Goal: Task Accomplishment & Management: Manage account settings

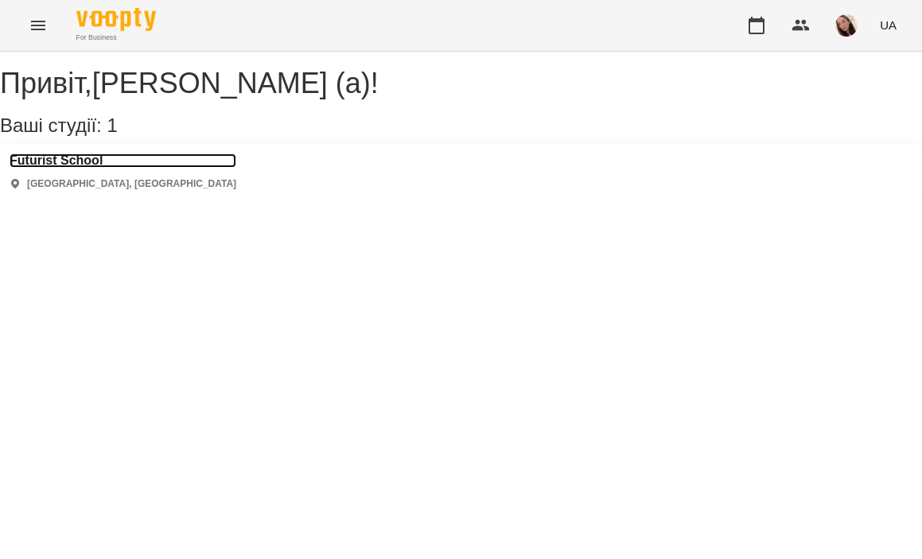
click at [109, 168] on h3 "Futurist School" at bounding box center [123, 161] width 227 height 14
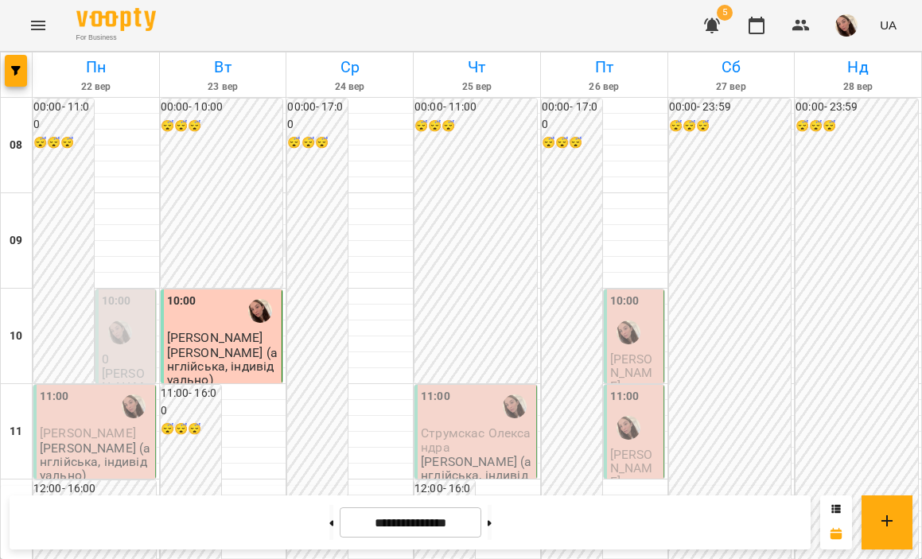
scroll to position [130, 0]
click at [122, 293] on div "10:00" at bounding box center [127, 323] width 50 height 60
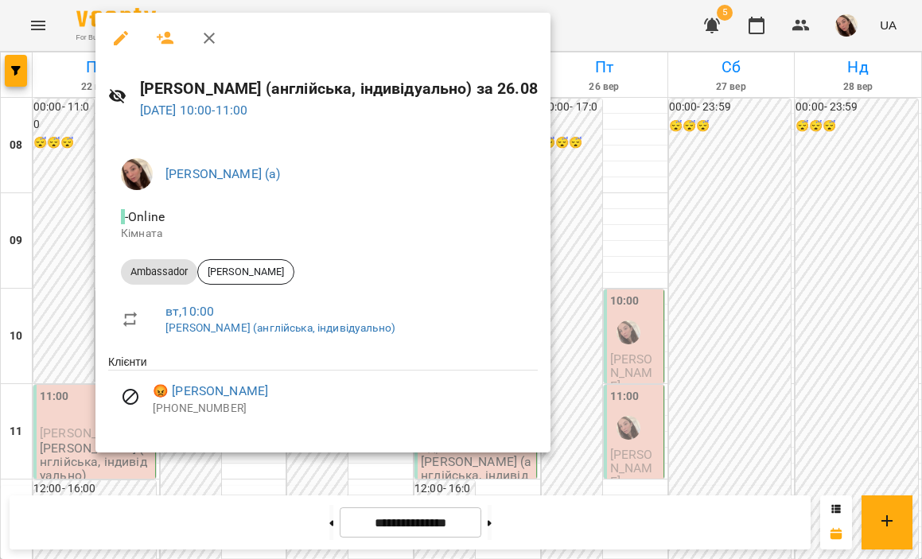
click at [55, 326] on div at bounding box center [461, 279] width 922 height 559
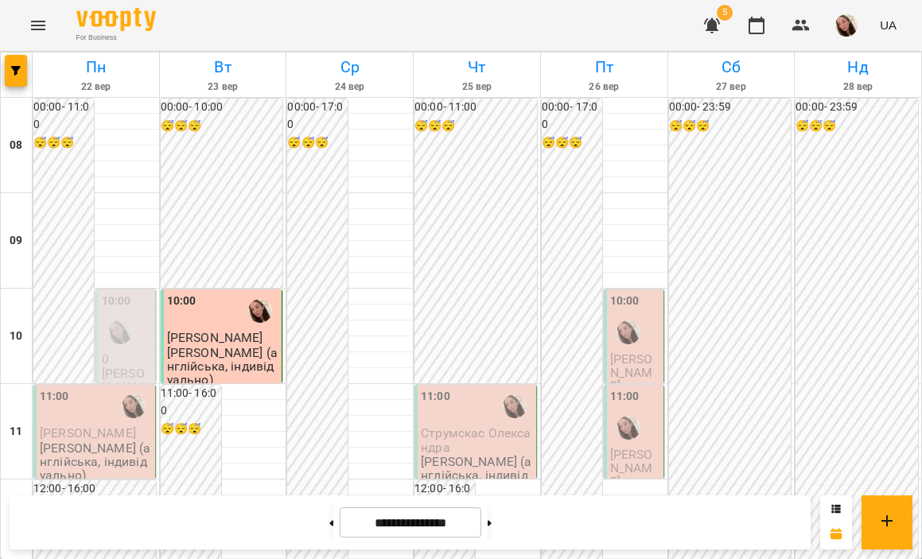
click at [88, 426] on span "[PERSON_NAME]" at bounding box center [88, 433] width 96 height 15
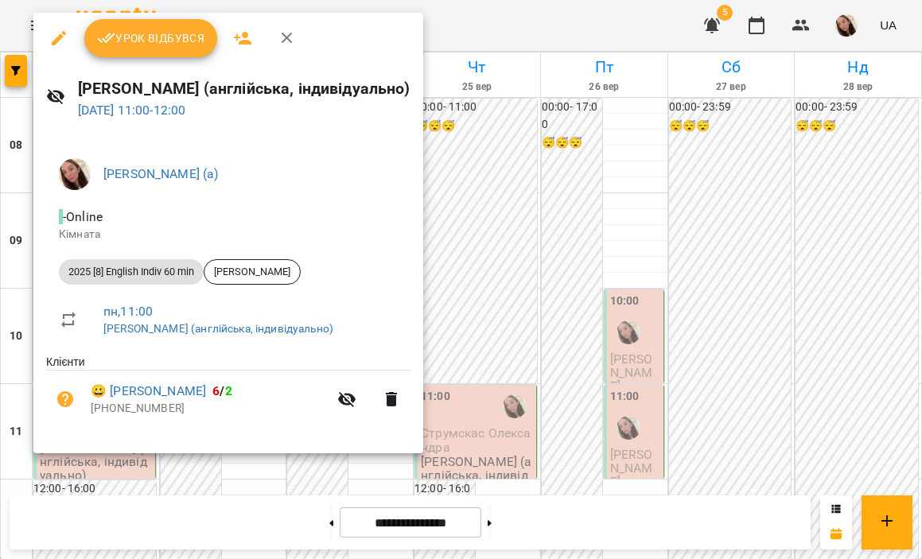
click at [172, 45] on span "Урок відбувся" at bounding box center [151, 38] width 108 height 19
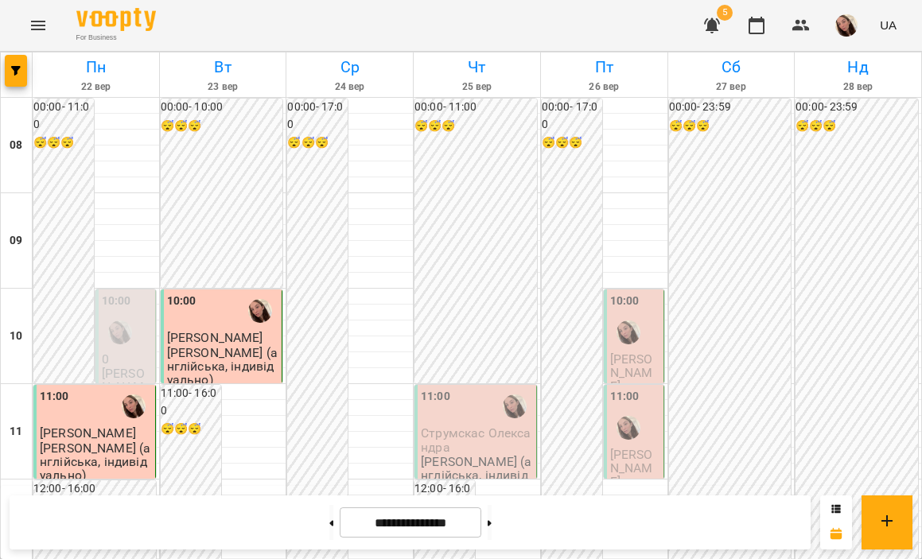
scroll to position [882, 0]
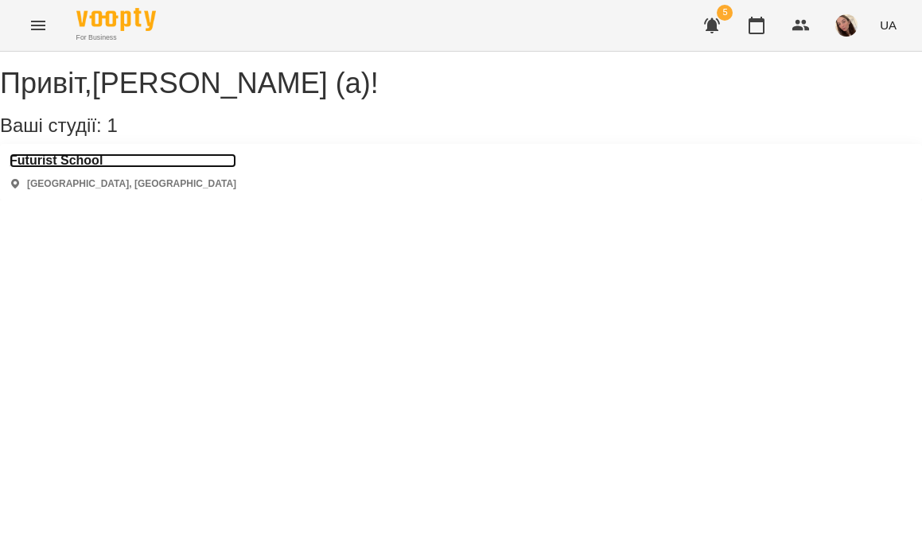
click at [99, 168] on h3 "Futurist School" at bounding box center [123, 161] width 227 height 14
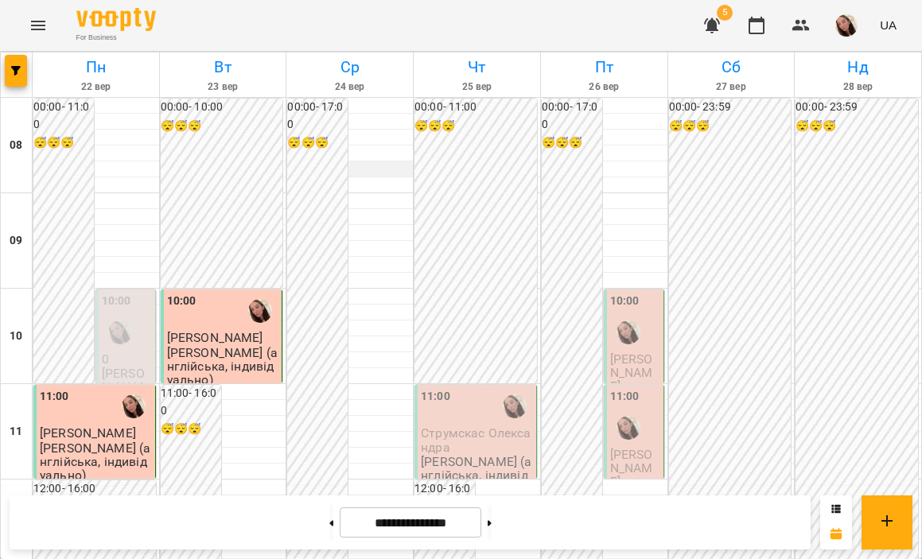
scroll to position [833, 0]
